Goal: Task Accomplishment & Management: Manage account settings

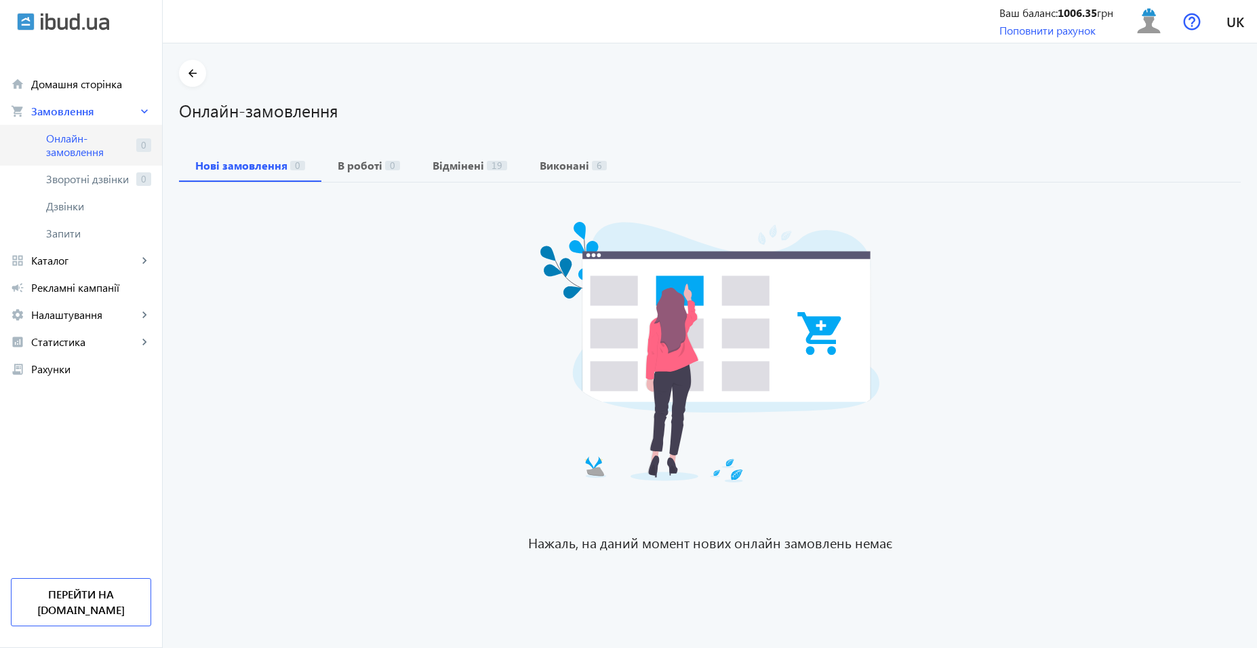
click at [90, 137] on span "Онлайн-замовлення" at bounding box center [88, 145] width 85 height 27
click at [118, 155] on span "Онлайн-замовлення" at bounding box center [88, 145] width 85 height 27
